Goal: Task Accomplishment & Management: Manage account settings

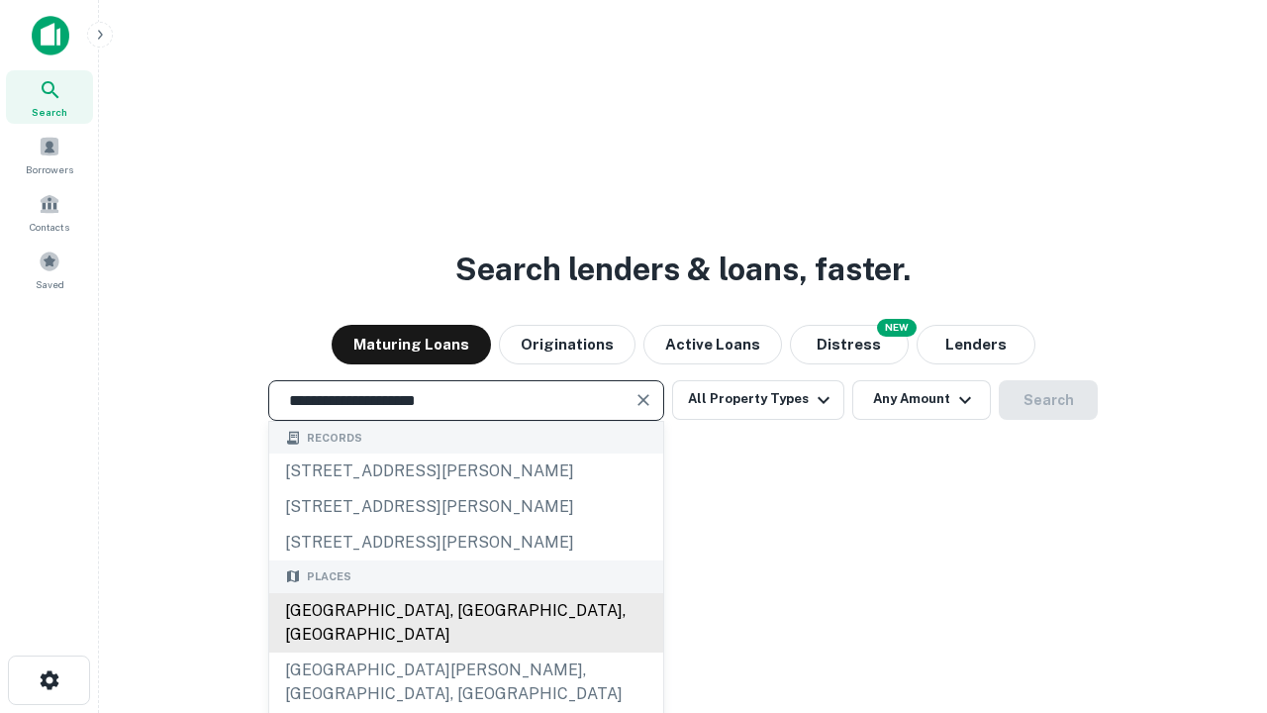
click at [465, 652] on div "[GEOGRAPHIC_DATA], [GEOGRAPHIC_DATA], [GEOGRAPHIC_DATA]" at bounding box center [466, 622] width 394 height 59
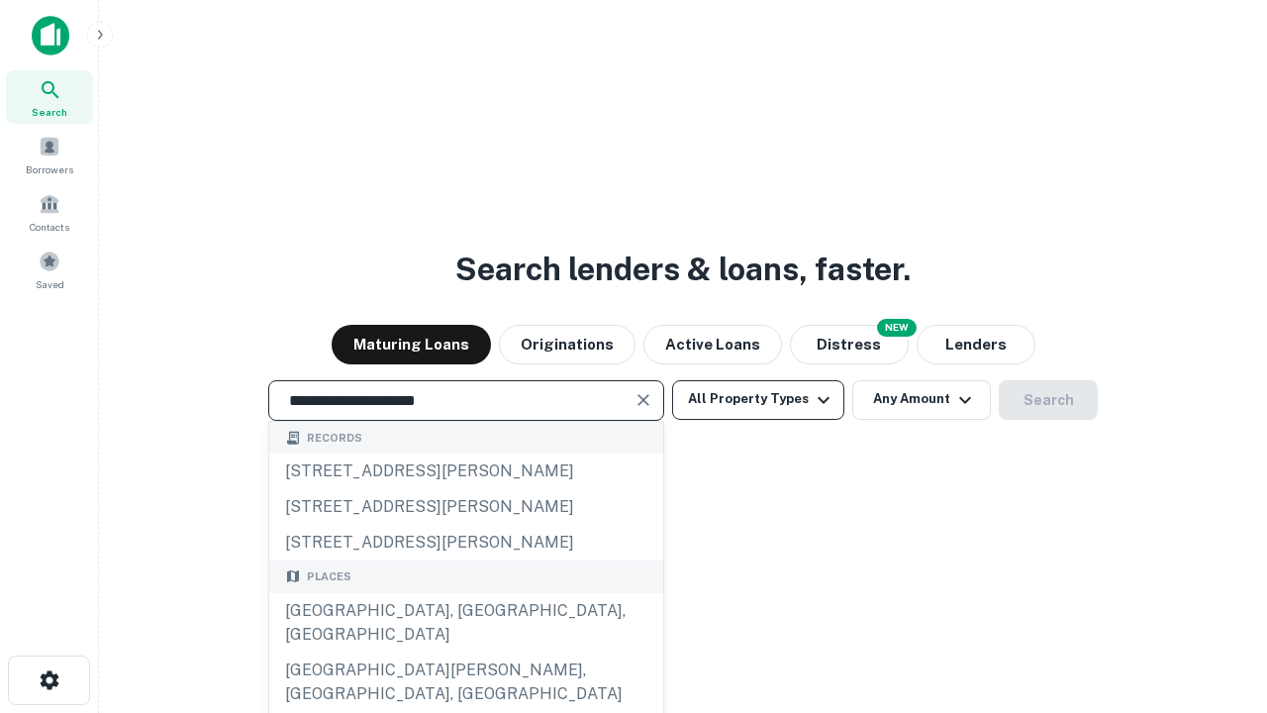
type input "**********"
click at [758, 399] on button "All Property Types" at bounding box center [758, 400] width 172 height 40
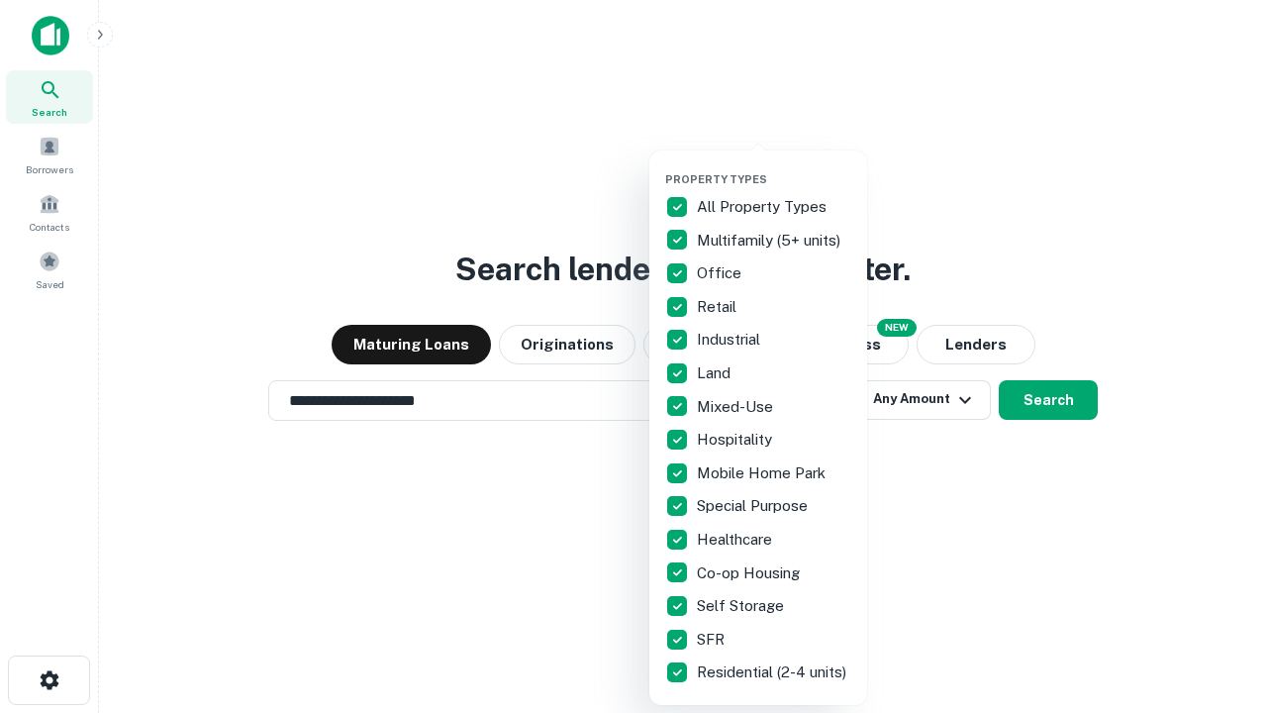
click at [774, 166] on button "button" at bounding box center [774, 166] width 218 height 1
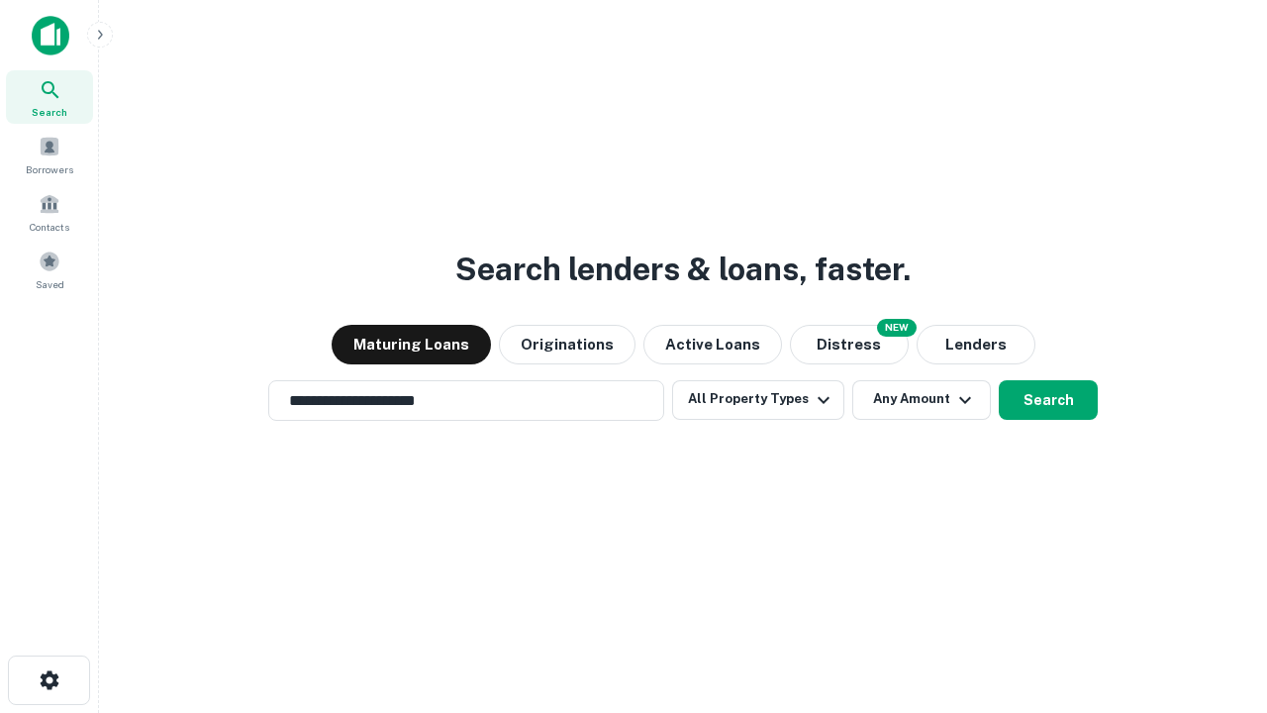
scroll to position [12, 239]
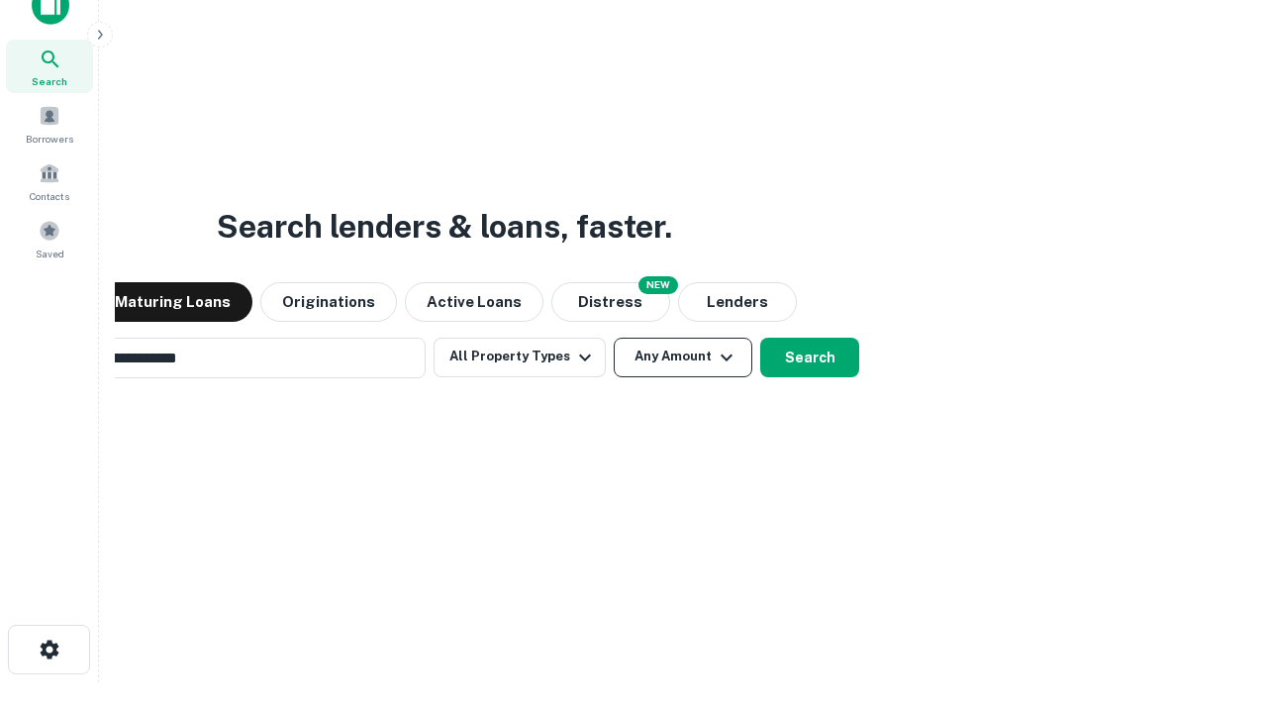
click at [614, 337] on button "Any Amount" at bounding box center [683, 357] width 139 height 40
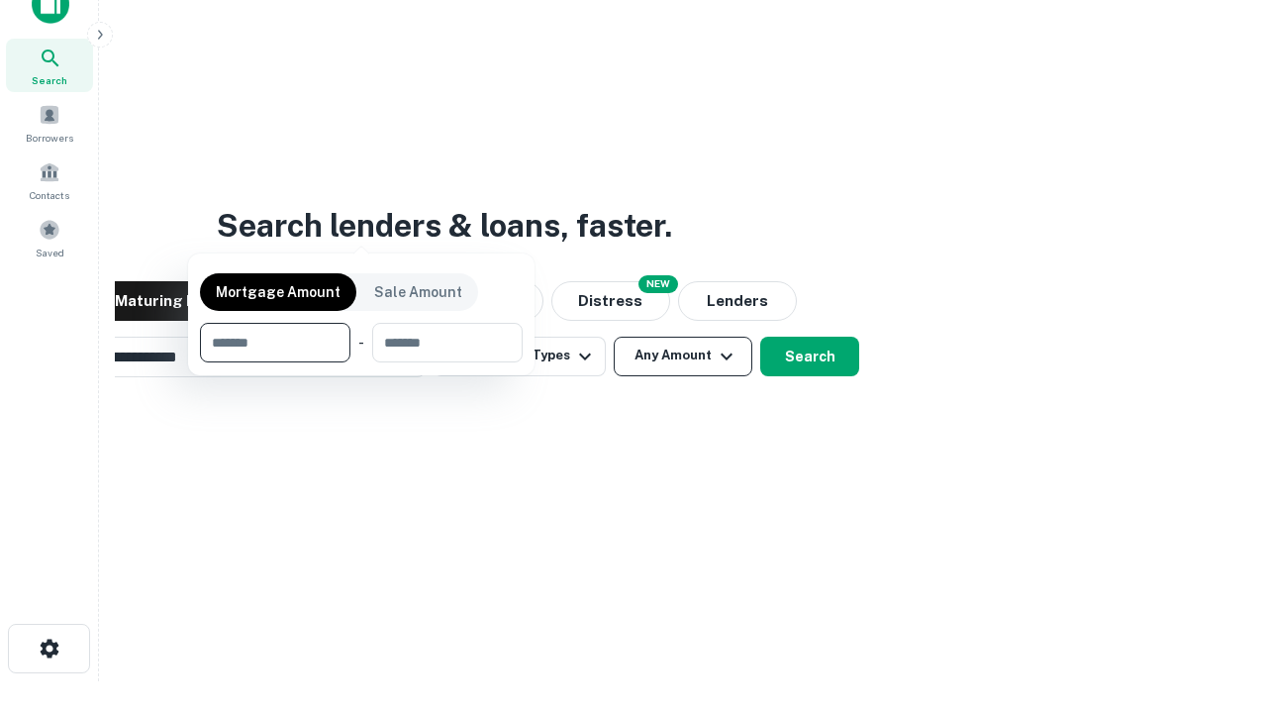
scroll to position [143, 560]
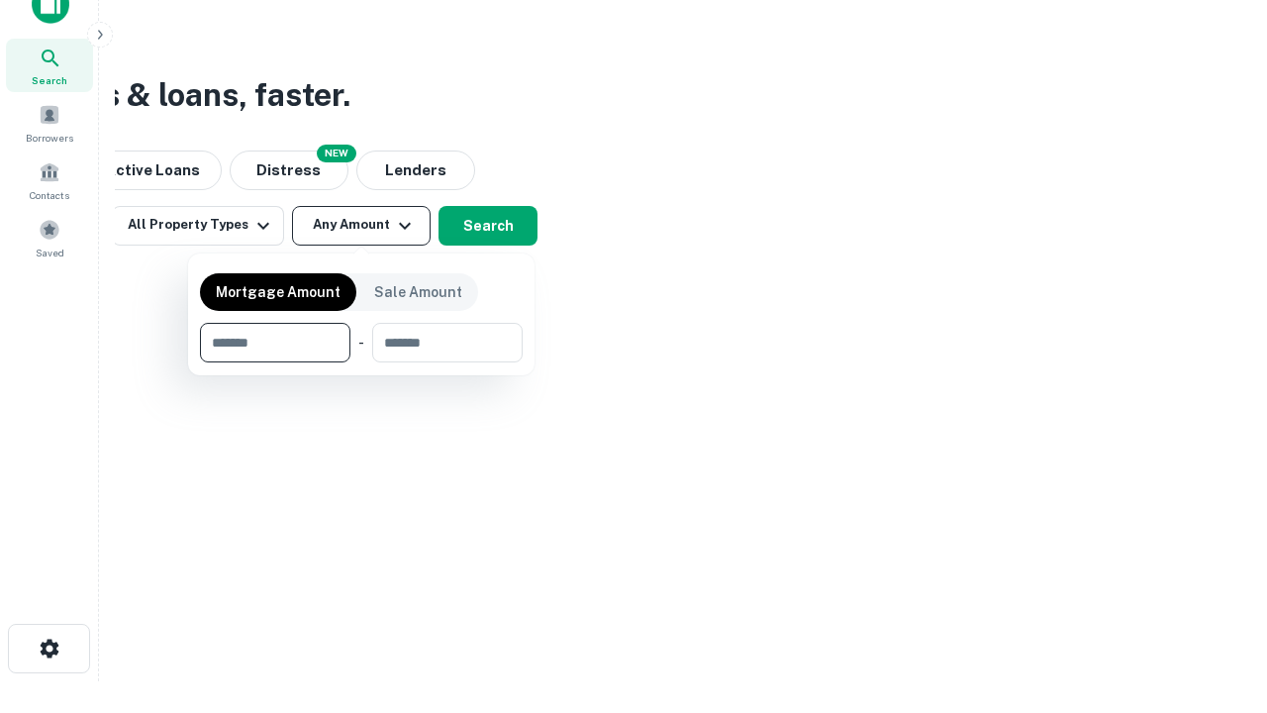
type input "*******"
click at [361, 362] on button "button" at bounding box center [361, 362] width 323 height 1
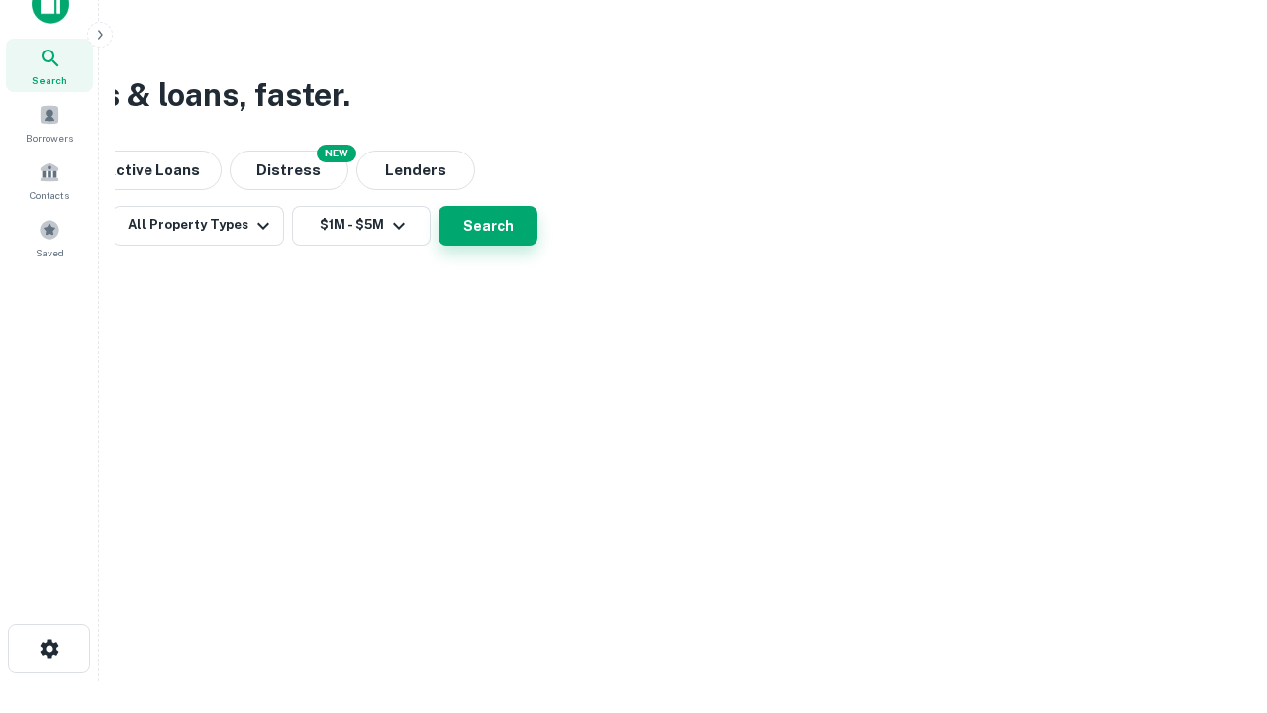
click at [537, 245] on button "Search" at bounding box center [487, 226] width 99 height 40
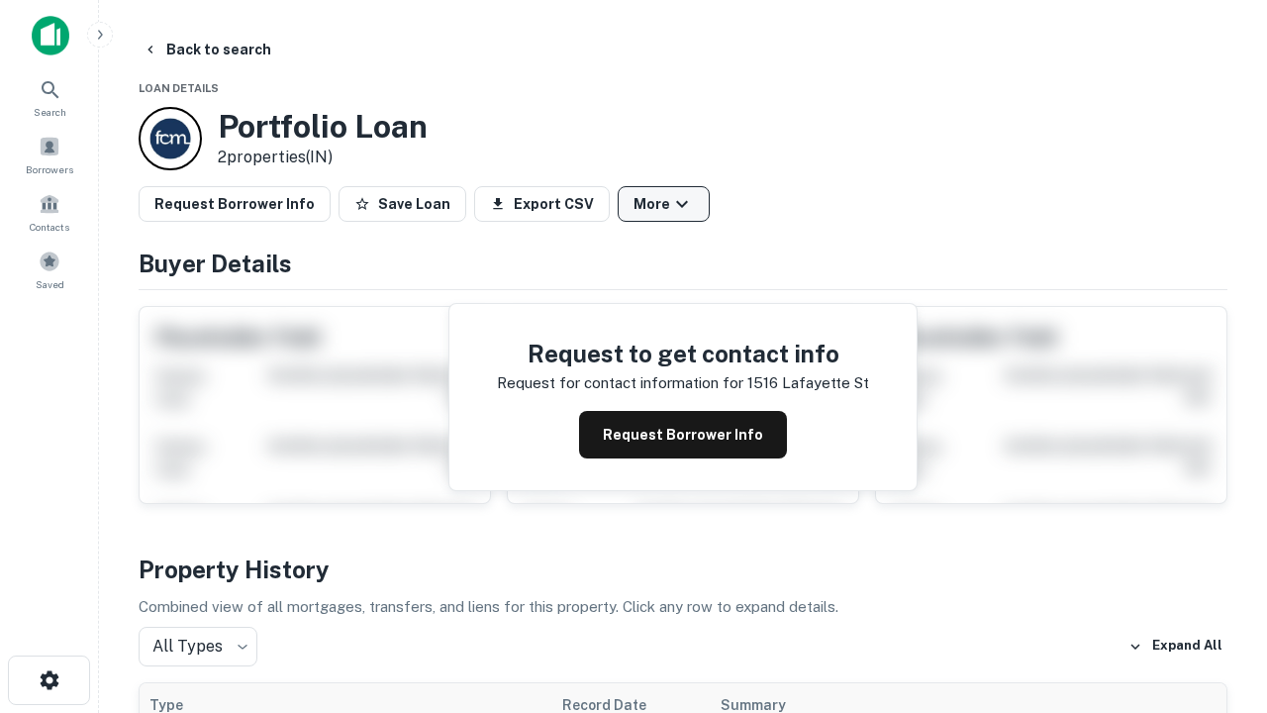
click at [663, 204] on button "More" at bounding box center [664, 204] width 92 height 36
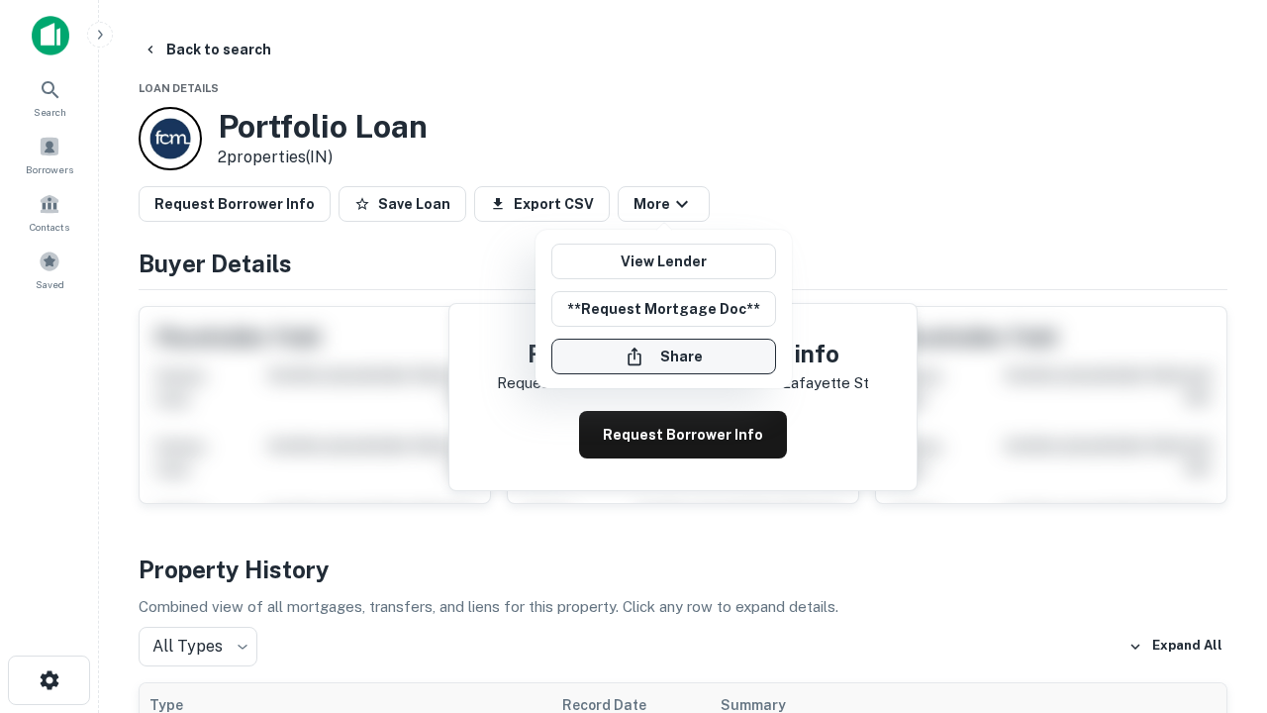
click at [663, 356] on button "Share" at bounding box center [663, 356] width 225 height 36
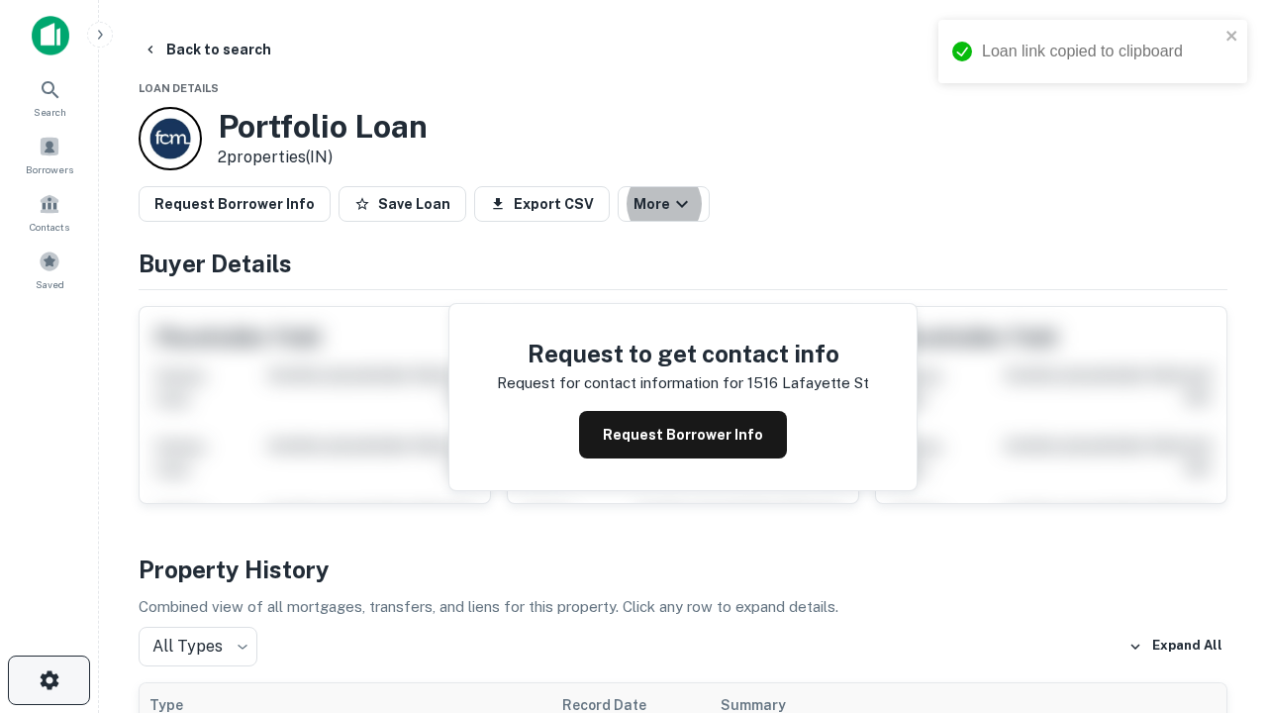
click at [48, 680] on icon "button" at bounding box center [50, 680] width 24 height 24
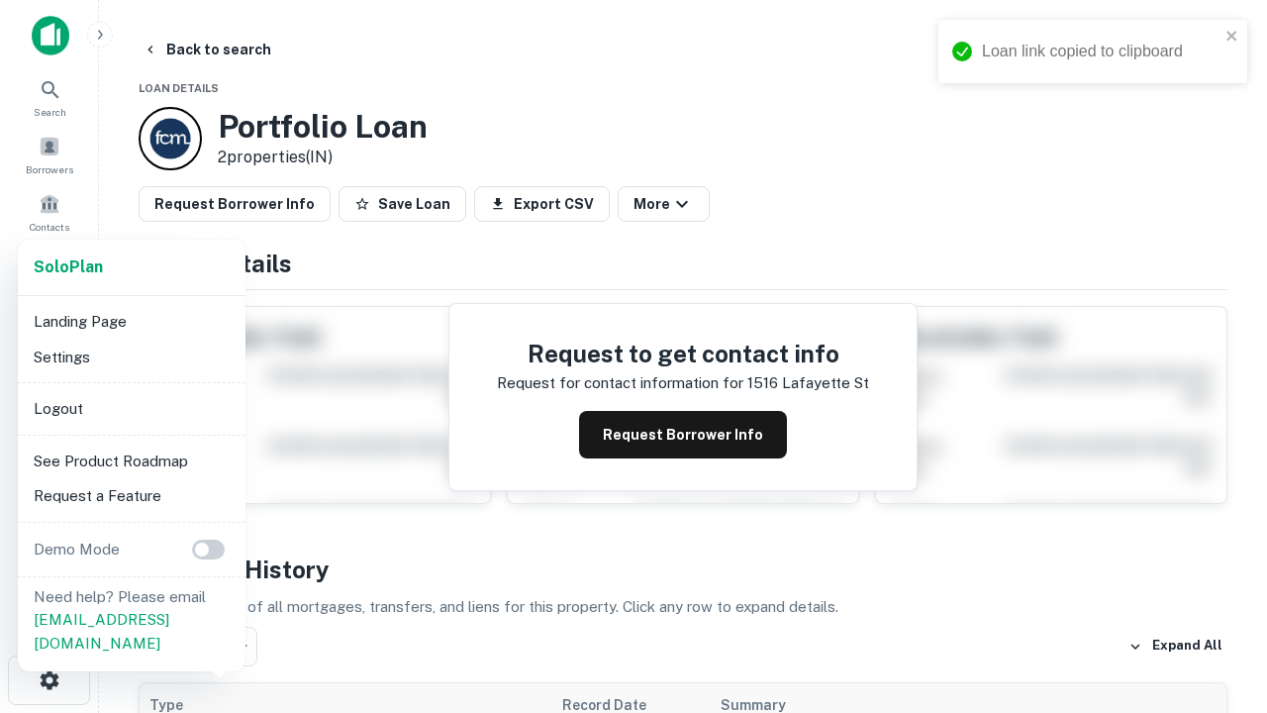
click at [131, 408] on li "Logout" at bounding box center [132, 409] width 212 height 36
